Goal: Task Accomplishment & Management: Manage account settings

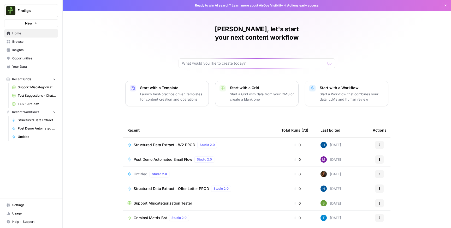
click at [22, 202] on link "Settings" at bounding box center [31, 205] width 54 height 8
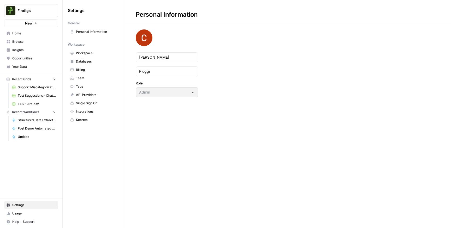
click at [86, 78] on span "Team" at bounding box center [96, 78] width 41 height 5
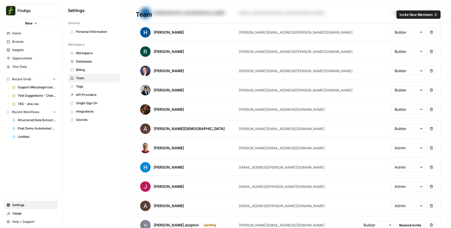
scroll to position [477, 0]
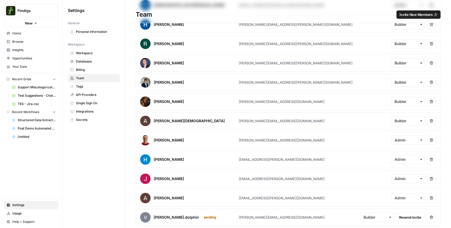
drag, startPoint x: 238, startPoint y: 217, endPoint x: 291, endPoint y: 215, distance: 52.2
click at [291, 215] on article "u [PERSON_NAME].dolphin pending [PERSON_NAME][EMAIL_ADDRESS][DOMAIN_NAME] Resen…" at bounding box center [288, 217] width 305 height 17
copy div "[PERSON_NAME][EMAIL_ADDRESS][DOMAIN_NAME]"
